Goal: Information Seeking & Learning: Find specific fact

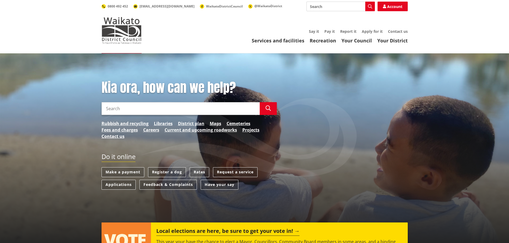
scroll to position [27, 0]
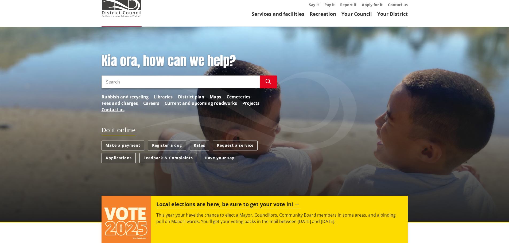
click at [204, 140] on div "Do it online" at bounding box center [189, 133] width 175 height 15
click at [202, 145] on link "Rates" at bounding box center [200, 146] width 20 height 10
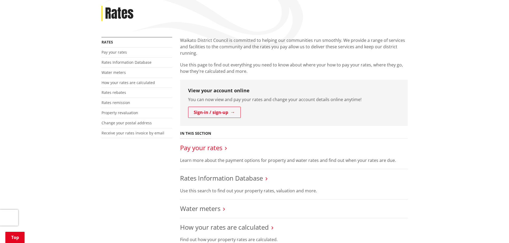
scroll to position [134, 0]
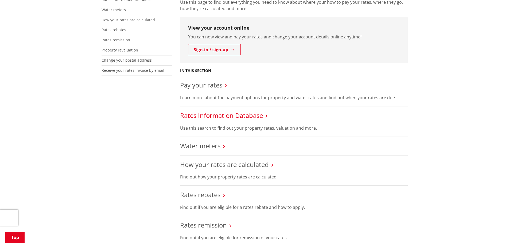
click at [251, 117] on link "Rates Information Database" at bounding box center [221, 115] width 83 height 9
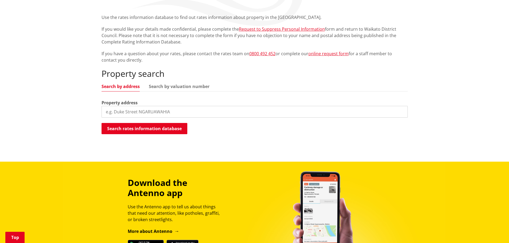
scroll to position [107, 0]
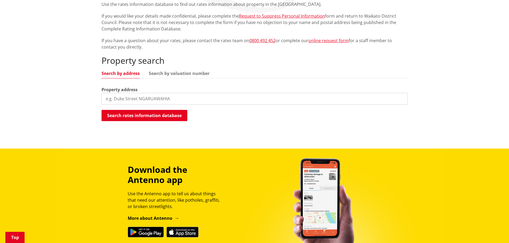
click at [216, 97] on input "search" at bounding box center [255, 99] width 306 height 12
type input "[STREET_ADDRESS]"
click at [163, 111] on button "Search rates information database" at bounding box center [145, 115] width 86 height 11
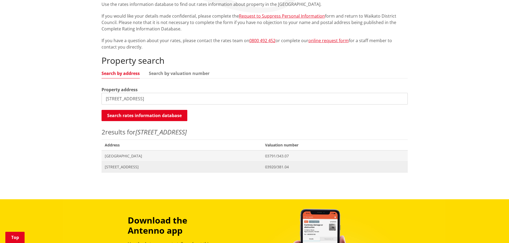
click at [151, 164] on span "Address [STREET_ADDRESS]" at bounding box center [182, 167] width 160 height 11
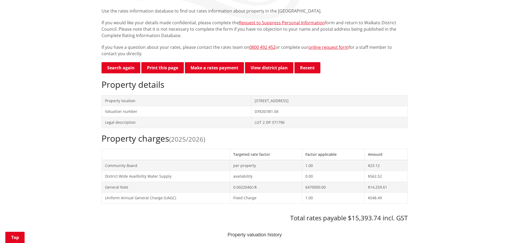
scroll to position [83, 0]
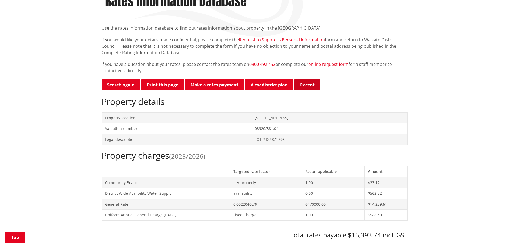
click at [307, 89] on button "Recent" at bounding box center [307, 84] width 26 height 11
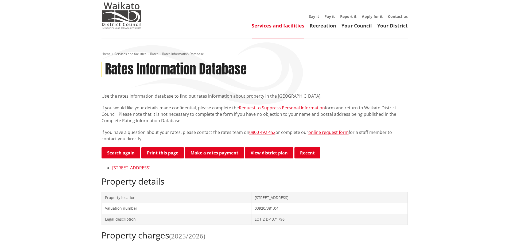
scroll to position [0, 0]
